Goal: Task Accomplishment & Management: Use online tool/utility

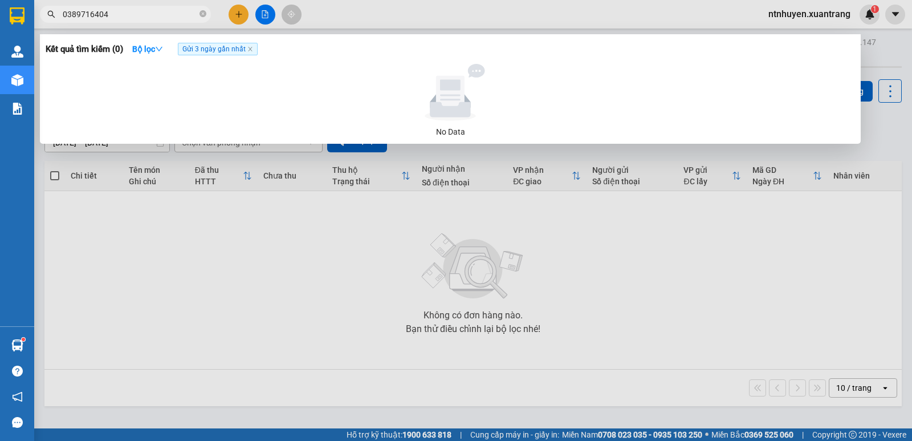
click at [123, 17] on input "0389716404" at bounding box center [130, 14] width 135 height 13
type input "0389716404"
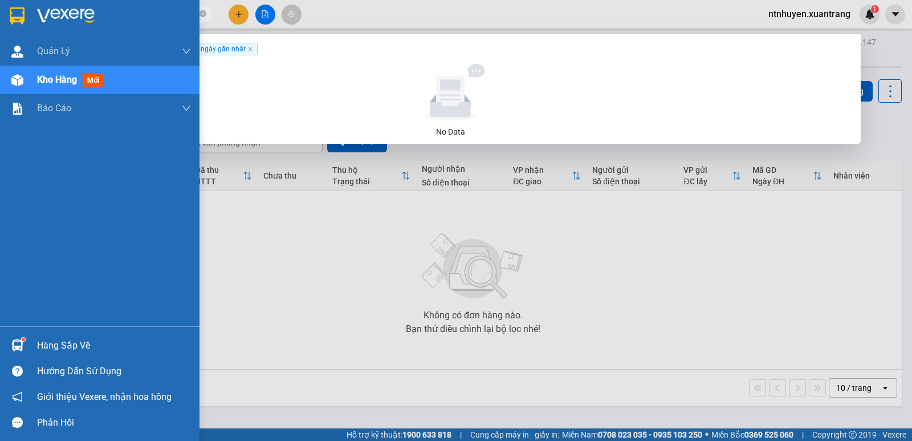
click at [67, 10] on img at bounding box center [66, 15] width 58 height 17
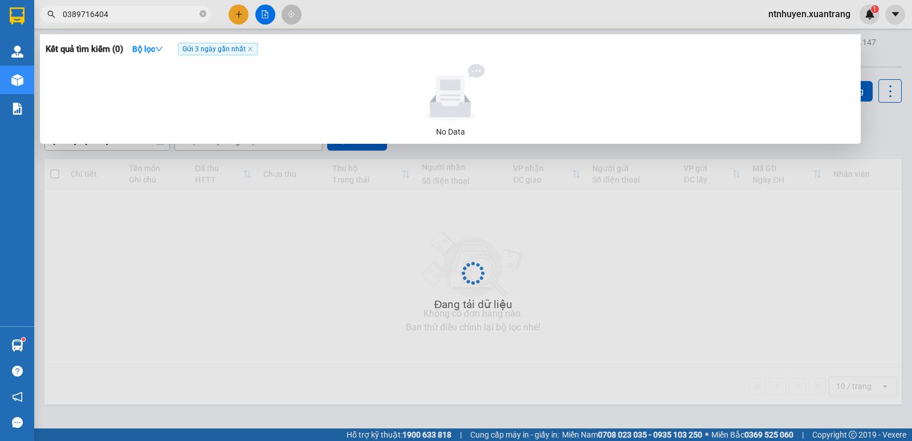
click at [266, 15] on div at bounding box center [456, 220] width 912 height 441
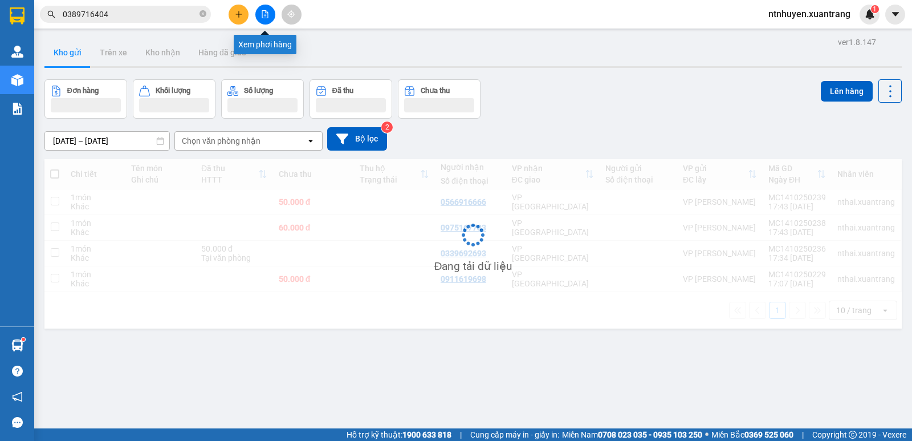
click at [266, 18] on button at bounding box center [265, 15] width 20 height 20
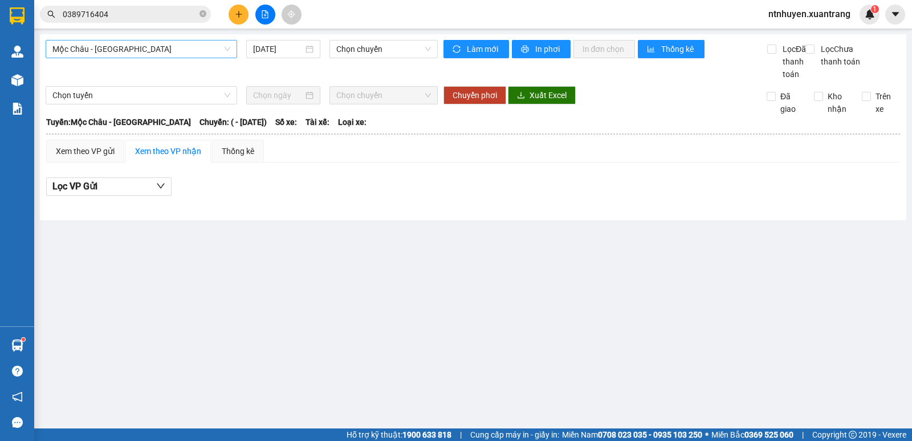
click at [141, 49] on span "Mộc Châu - [GEOGRAPHIC_DATA]" at bounding box center [141, 48] width 178 height 17
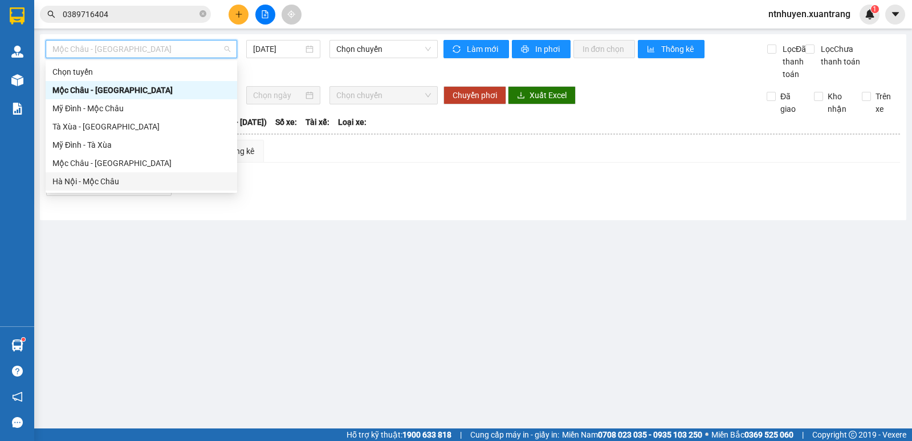
click at [98, 174] on div "Hà Nội - Mộc Châu" at bounding box center [142, 181] width 192 height 18
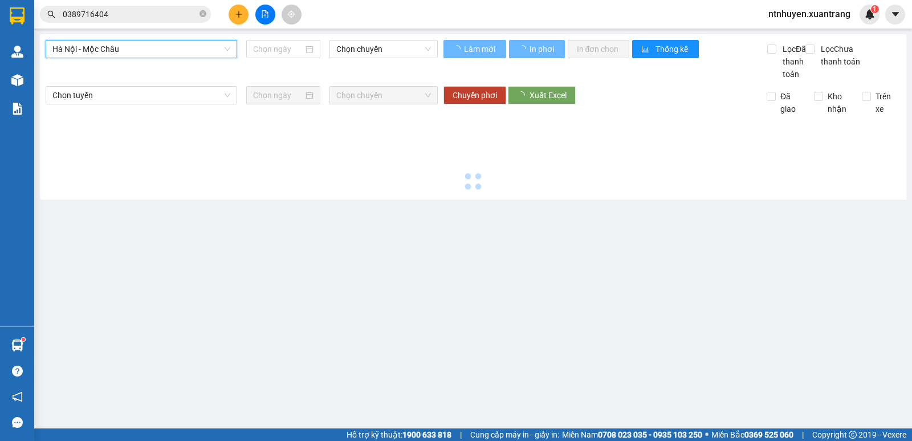
type input "[DATE]"
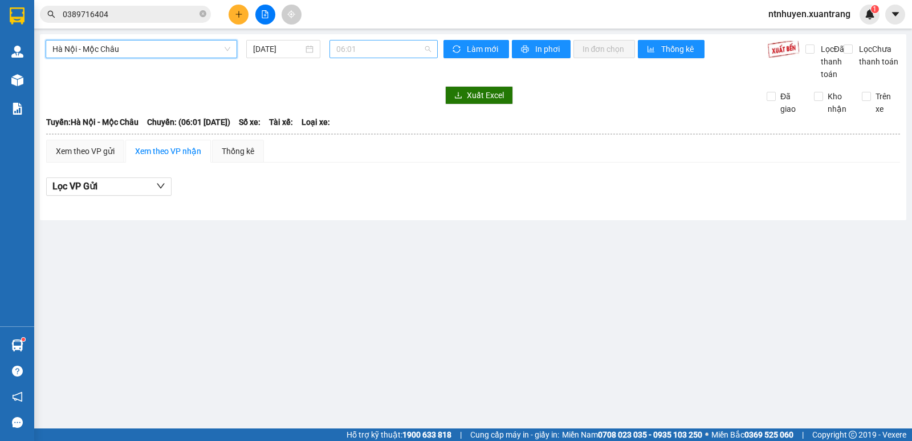
click at [356, 47] on span "06:01" at bounding box center [383, 48] width 94 height 17
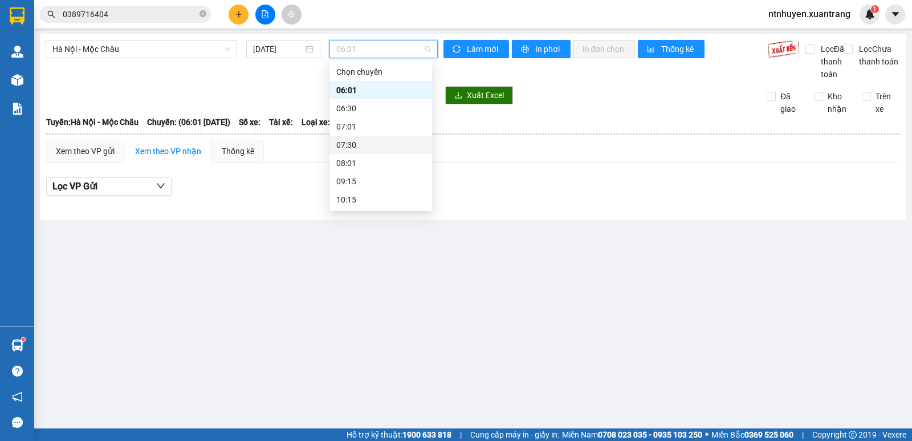
scroll to position [164, 0]
click at [358, 147] on div "16:15" at bounding box center [380, 145] width 89 height 13
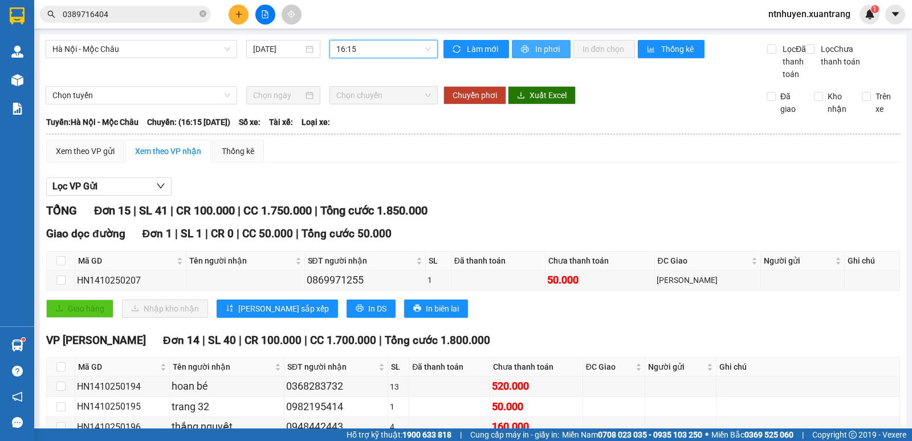
click at [535, 55] on span "In phơi" at bounding box center [548, 49] width 26 height 13
click at [379, 48] on span "16:15" at bounding box center [383, 48] width 94 height 17
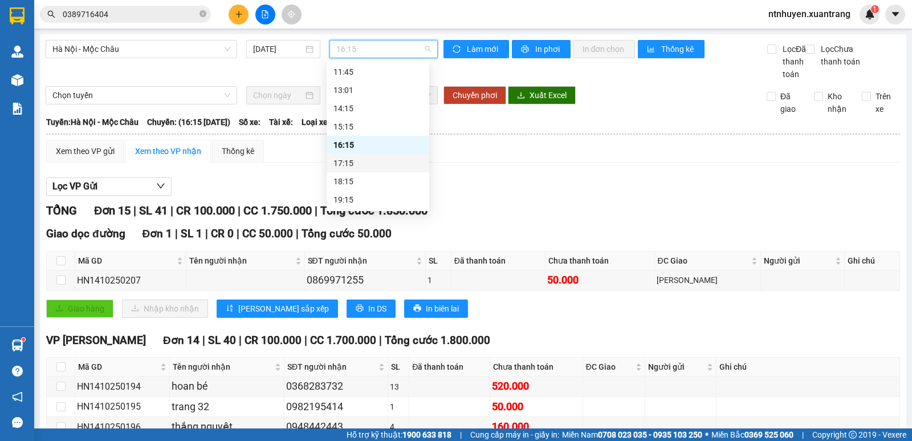
click at [357, 160] on div "17:15" at bounding box center [378, 163] width 89 height 13
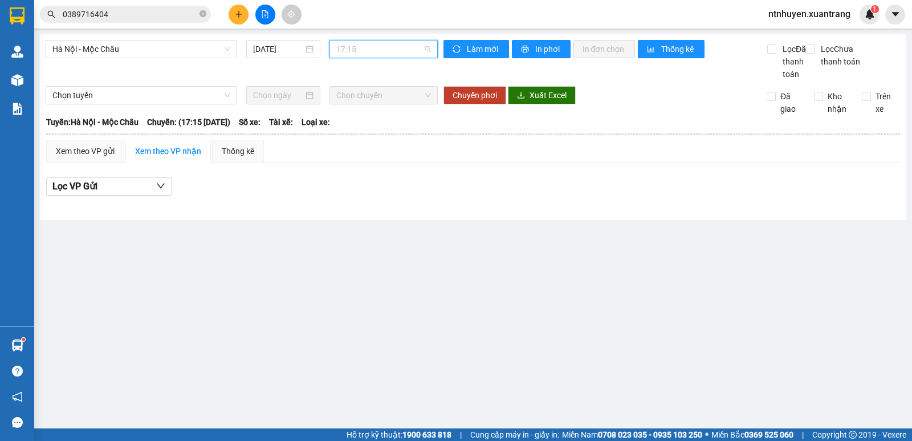
click at [407, 54] on span "17:15" at bounding box center [383, 48] width 94 height 17
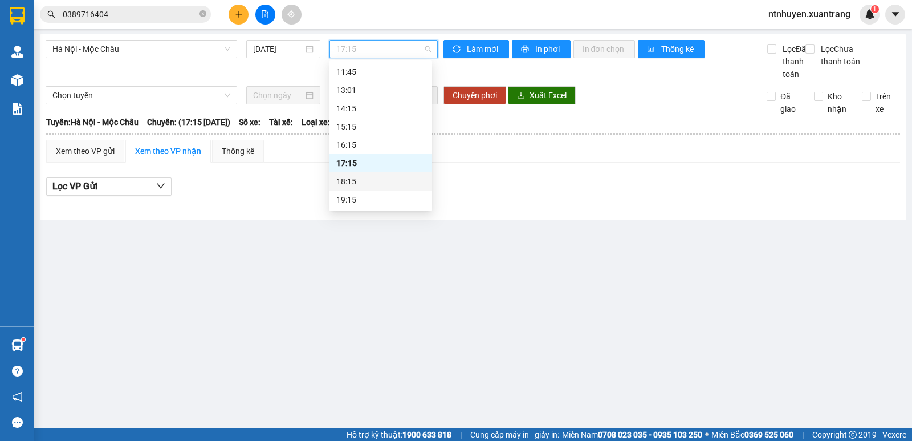
click at [379, 178] on div "18:15" at bounding box center [380, 181] width 89 height 13
